Goal: Information Seeking & Learning: Learn about a topic

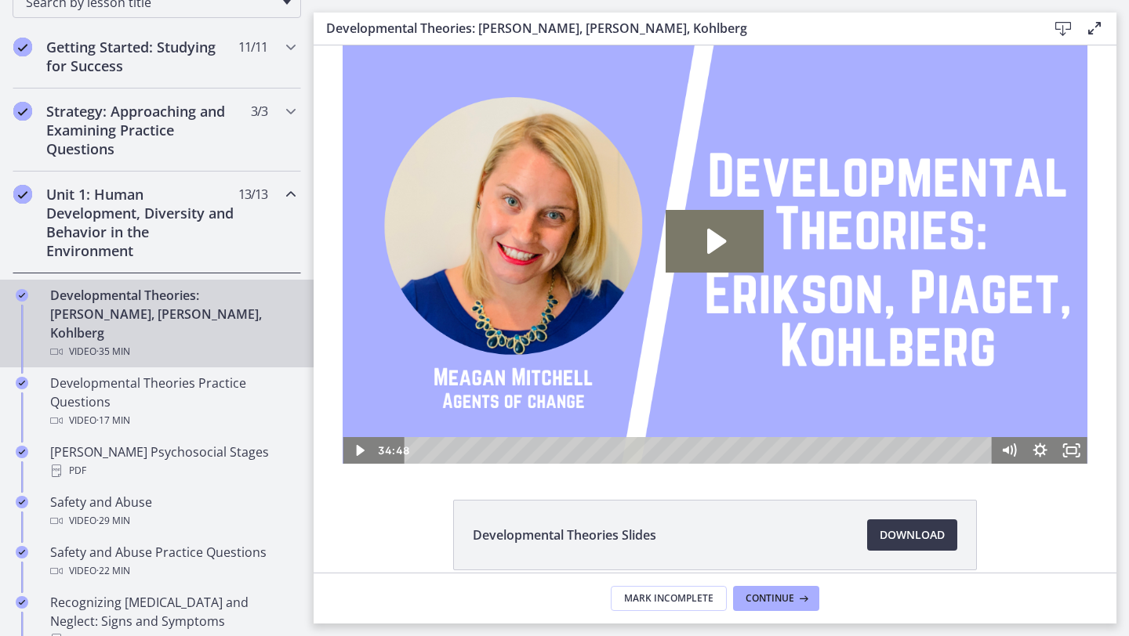
click at [158, 234] on h2 "Unit 1: Human Development, Diversity and Behavior in the Environment" at bounding box center [141, 222] width 191 height 75
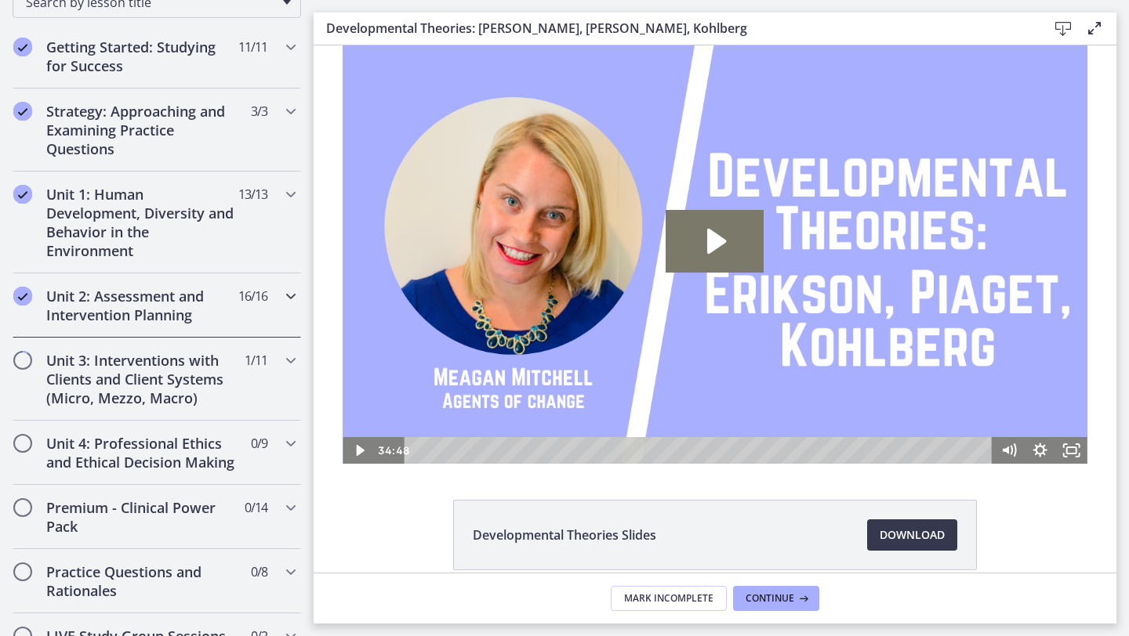
click at [157, 307] on h2 "Unit 2: Assessment and Intervention Planning" at bounding box center [141, 306] width 191 height 38
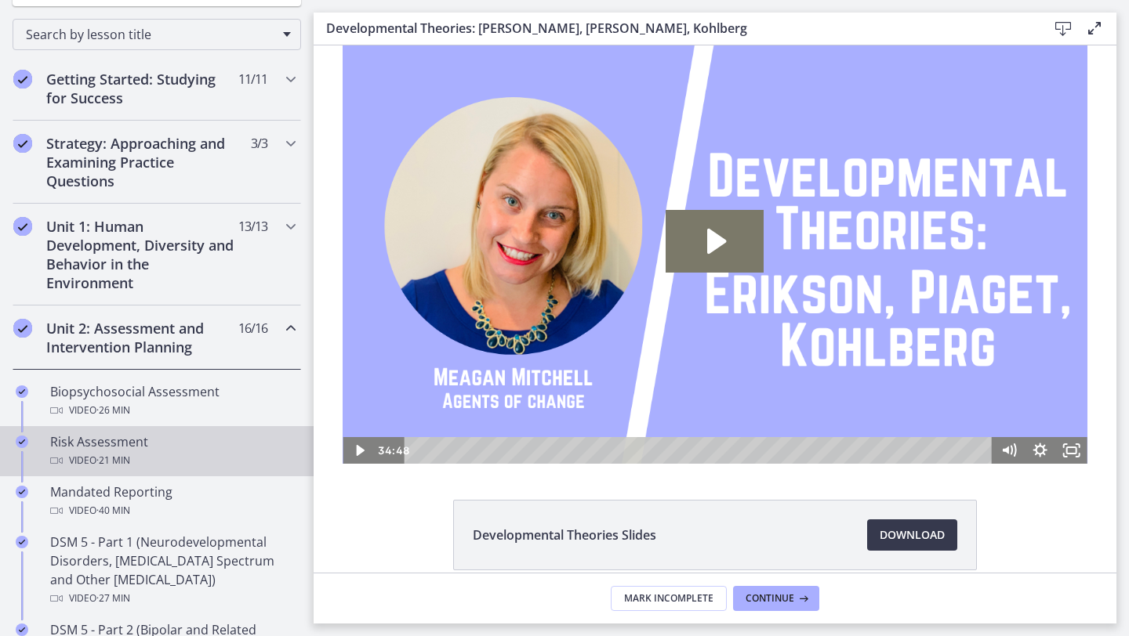
scroll to position [208, 0]
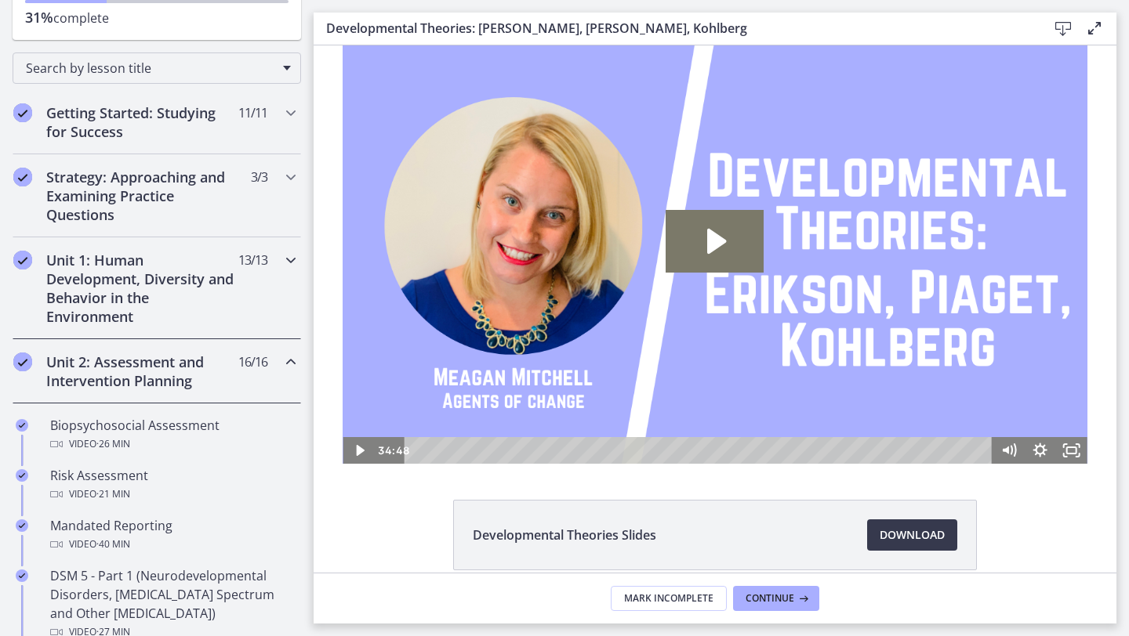
click at [125, 296] on h2 "Unit 1: Human Development, Diversity and Behavior in the Environment" at bounding box center [141, 288] width 191 height 75
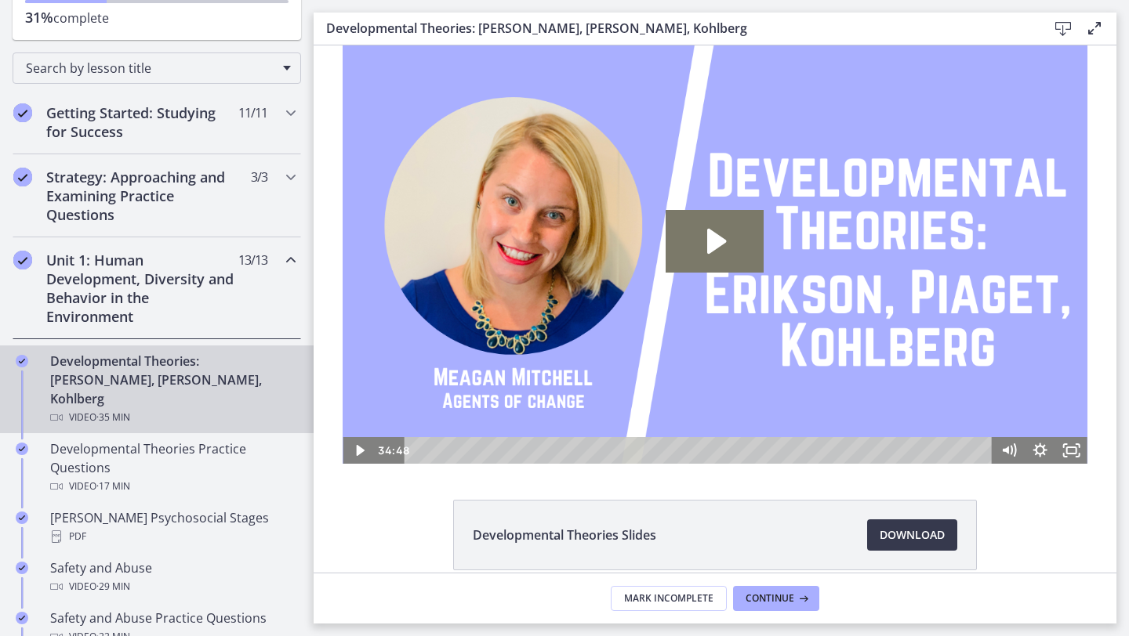
click at [174, 408] on div "Video · 35 min" at bounding box center [172, 417] width 245 height 19
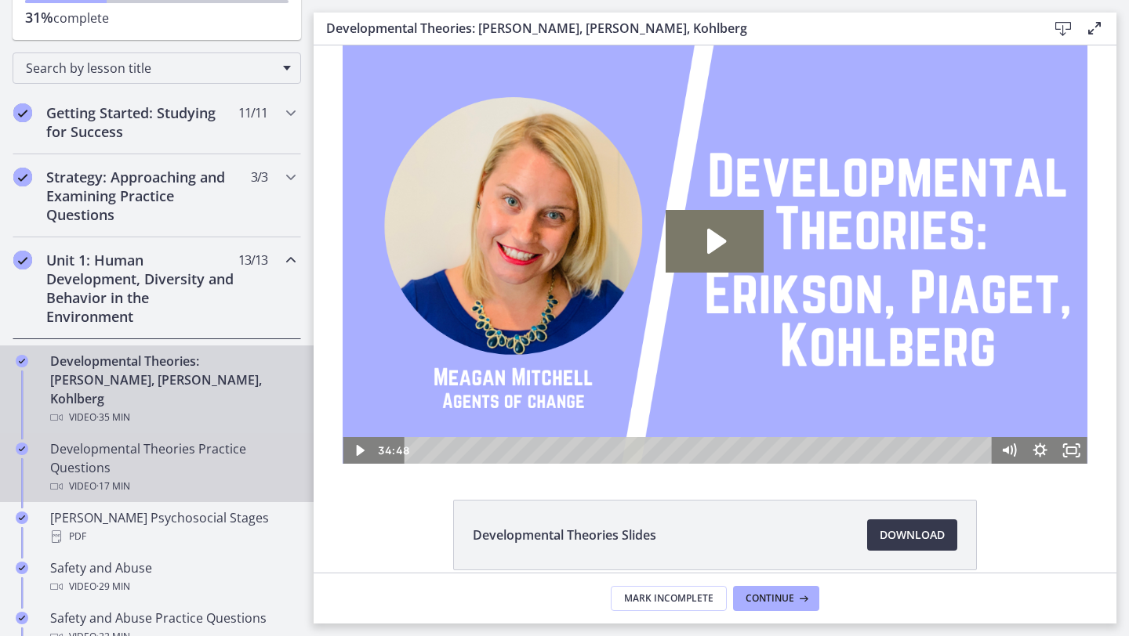
click at [120, 441] on div "Developmental Theories Practice Questions Video · 17 min" at bounding box center [172, 468] width 245 height 56
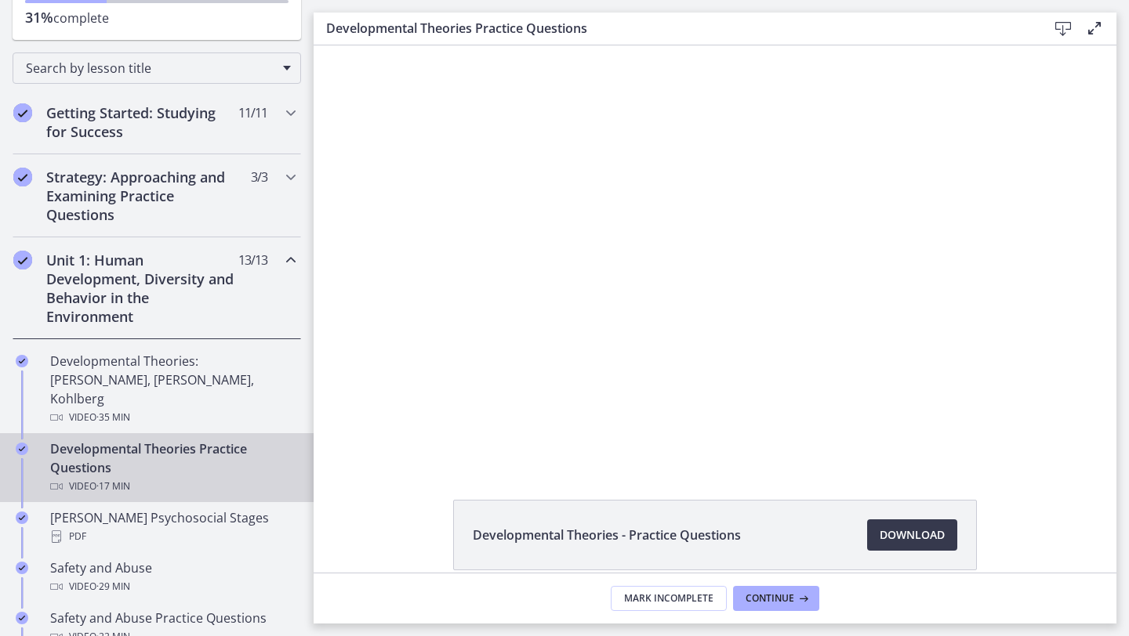
click at [734, 354] on div at bounding box center [715, 254] width 736 height 419
click at [549, 250] on div at bounding box center [715, 254] width 736 height 419
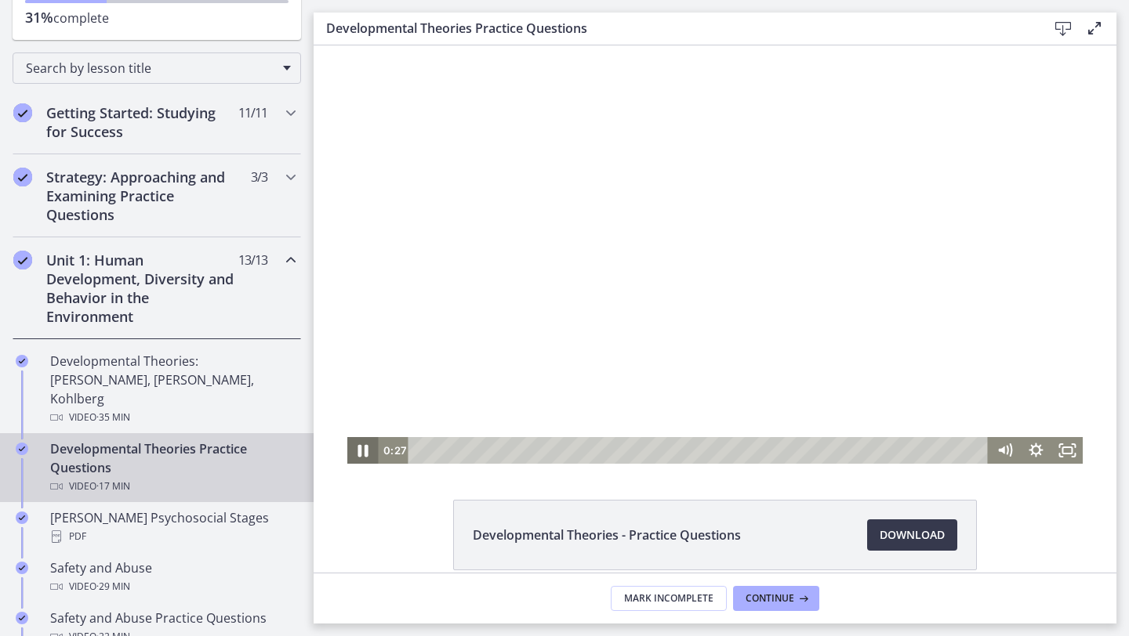
click at [363, 459] on icon "Pause" at bounding box center [363, 451] width 38 height 32
click at [363, 457] on icon "Play Video" at bounding box center [364, 451] width 38 height 32
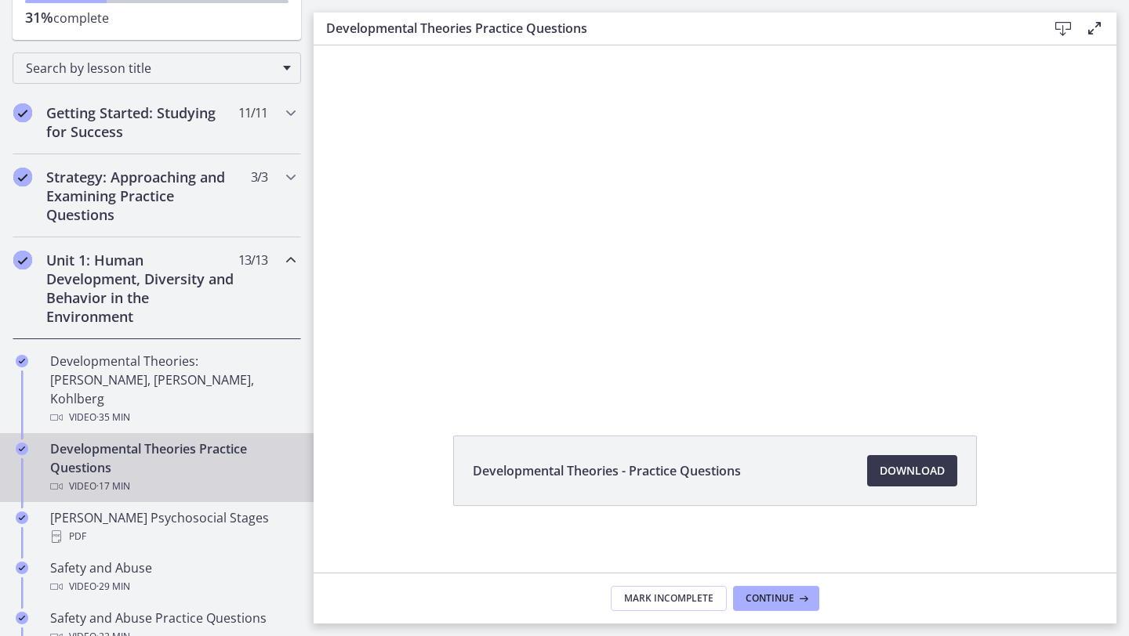
scroll to position [73, 0]
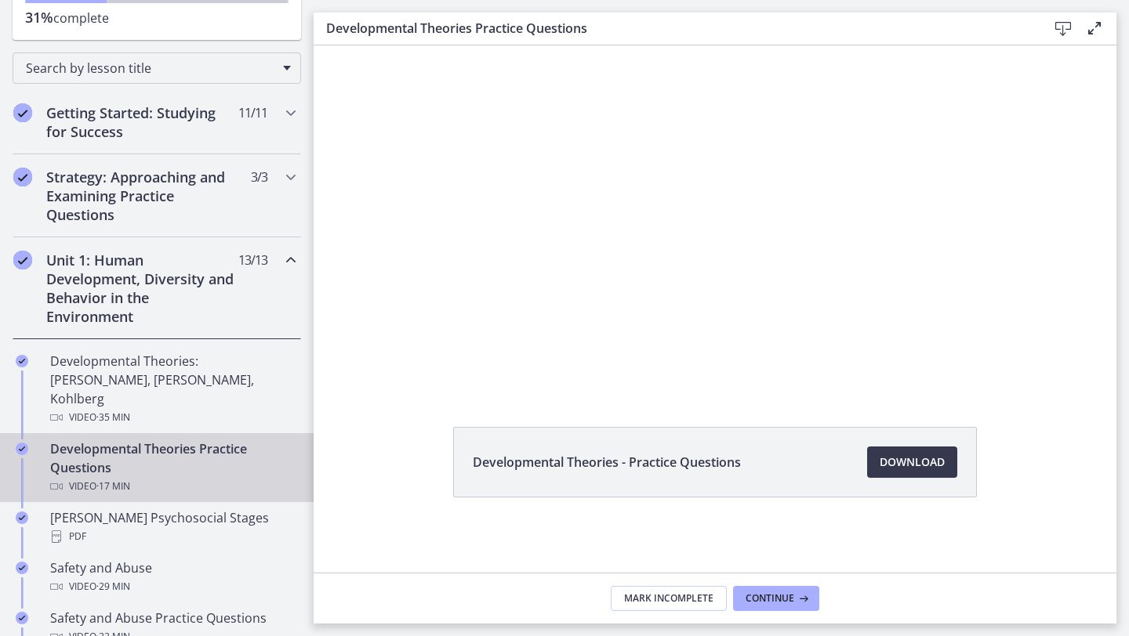
click at [1101, 169] on div "Click for sound @keyframes VOLUME_SMALL_WAVE_FLASH { 0% { opacity: 0; } 33% { o…" at bounding box center [715, 182] width 803 height 419
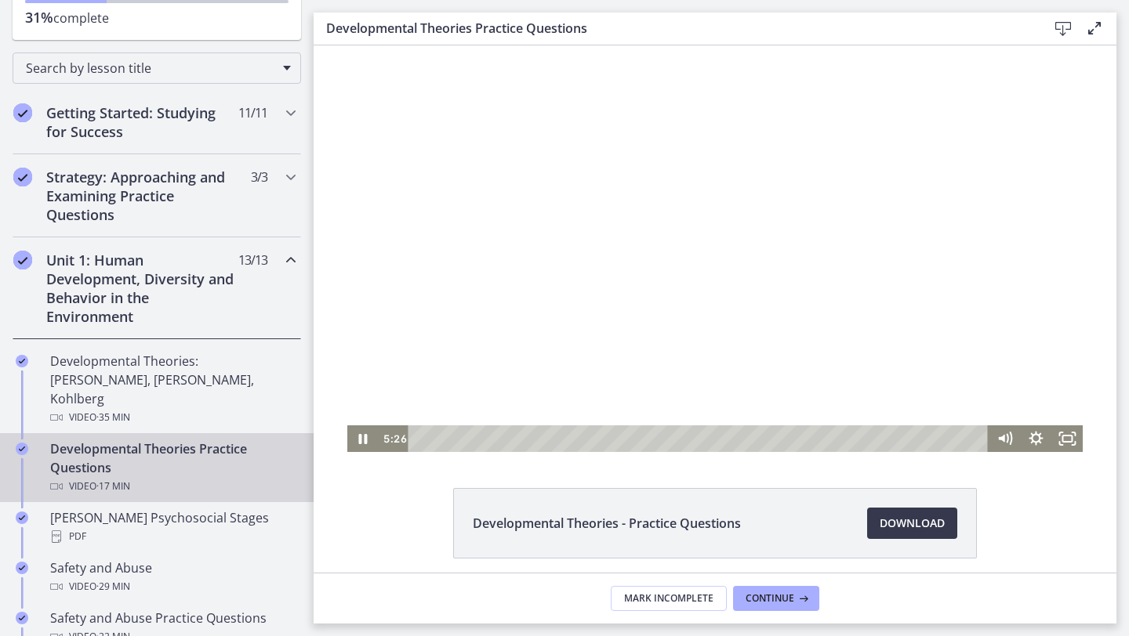
scroll to position [0, 0]
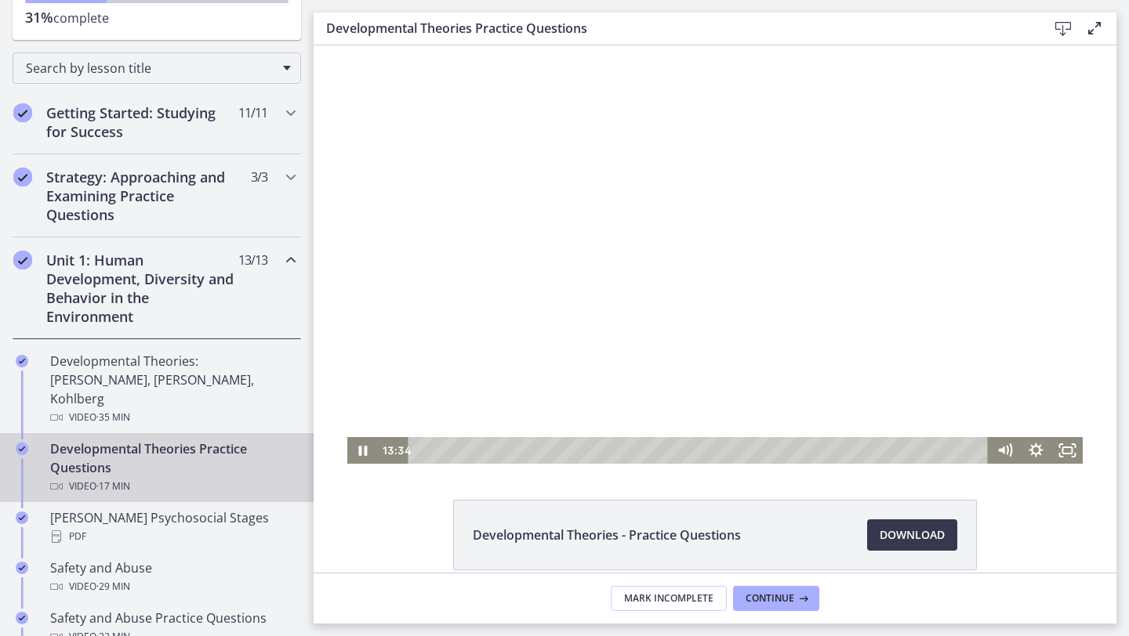
click at [556, 204] on div at bounding box center [715, 254] width 736 height 419
click at [529, 306] on div at bounding box center [715, 254] width 736 height 419
click at [638, 357] on div at bounding box center [715, 254] width 736 height 419
